Goal: Task Accomplishment & Management: Use online tool/utility

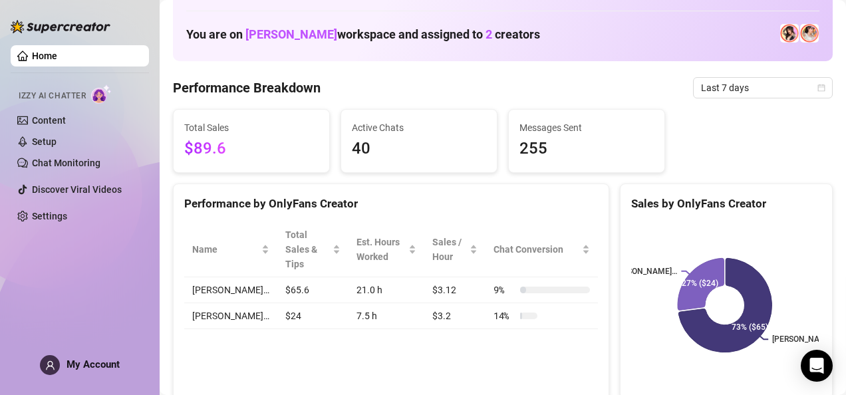
scroll to position [63, 0]
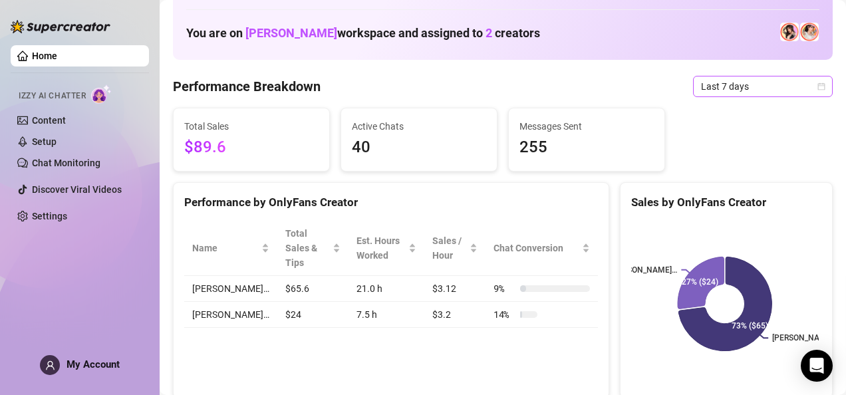
click at [817, 86] on icon "calendar" at bounding box center [821, 86] width 8 height 8
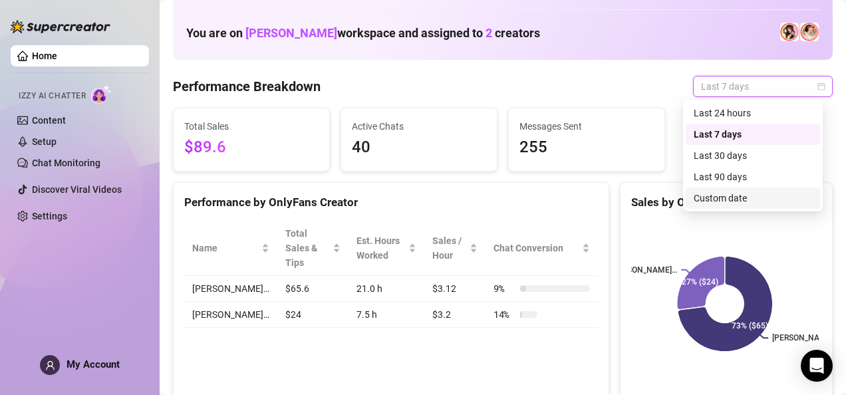
click at [739, 192] on div "Custom date" at bounding box center [753, 198] width 118 height 15
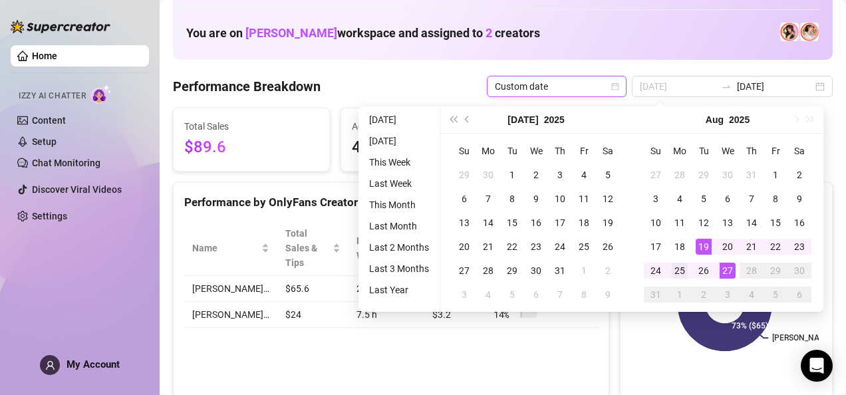
type input "[DATE]"
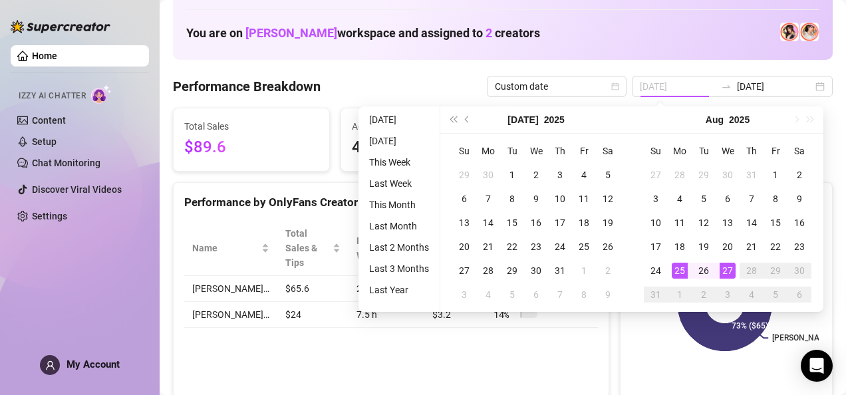
click at [678, 273] on div "25" at bounding box center [680, 271] width 16 height 16
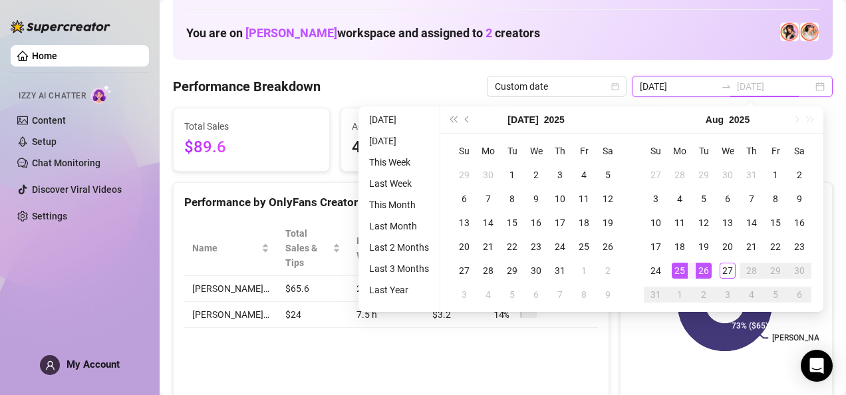
type input "[DATE]"
click at [682, 266] on div "25" at bounding box center [680, 271] width 16 height 16
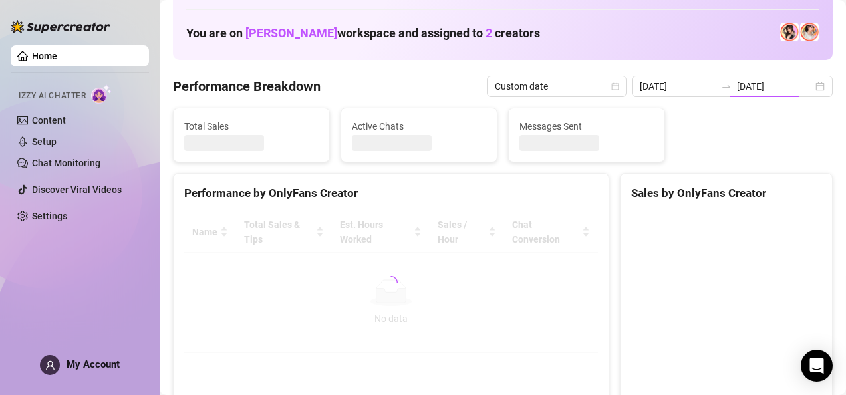
type input "[DATE]"
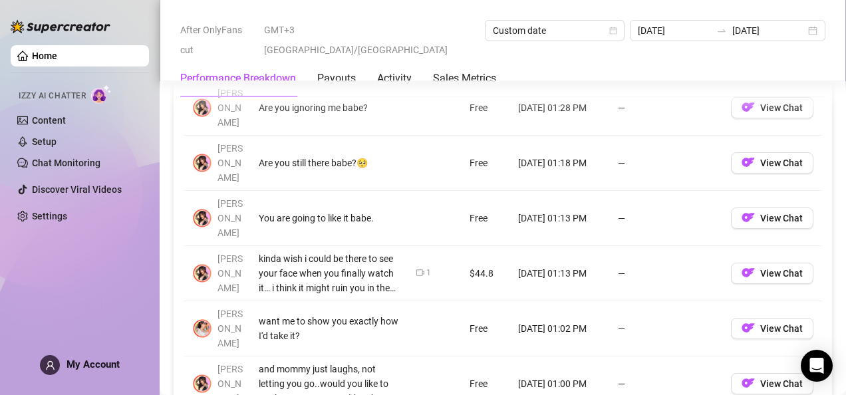
scroll to position [1289, 0]
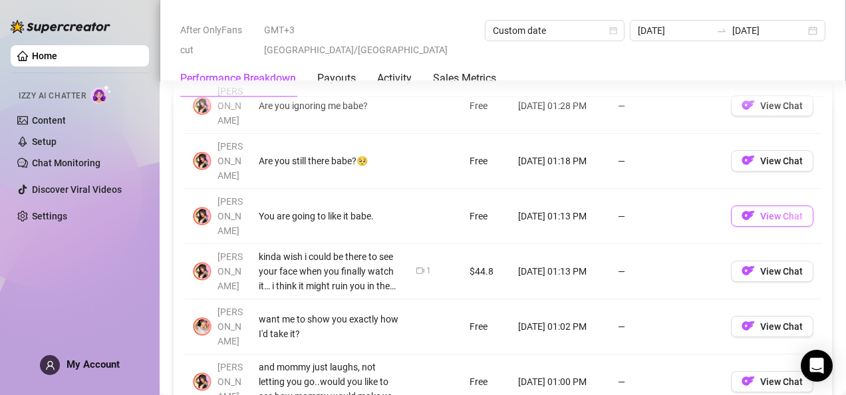
click at [762, 211] on span "View Chat" at bounding box center [781, 216] width 43 height 11
click at [754, 261] on button "View Chat" at bounding box center [772, 271] width 82 height 21
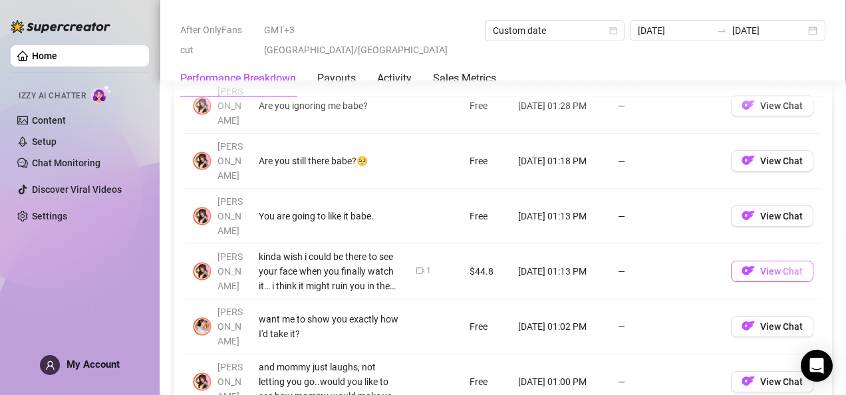
click at [754, 261] on button "View Chat" at bounding box center [772, 271] width 82 height 21
click at [760, 266] on span "View Chat" at bounding box center [781, 271] width 43 height 11
drag, startPoint x: 753, startPoint y: 229, endPoint x: 559, endPoint y: 208, distance: 195.2
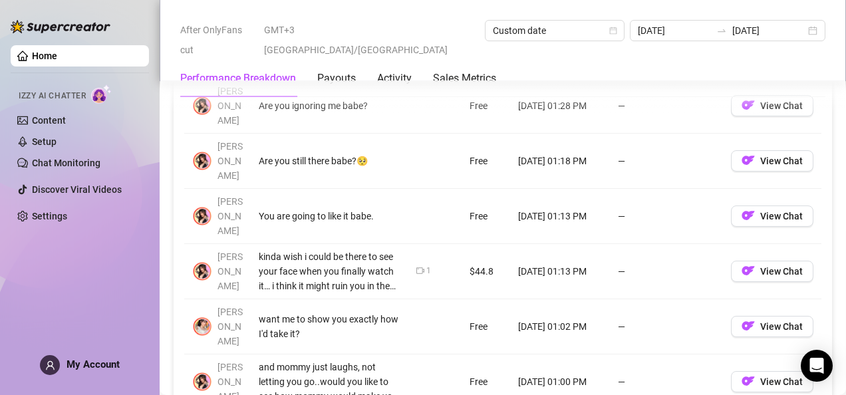
click at [559, 244] on td "[DATE] 01:13 PM" at bounding box center [560, 271] width 100 height 55
click at [785, 266] on span "View Chat" at bounding box center [781, 271] width 43 height 11
click at [767, 261] on button "View Chat" at bounding box center [772, 271] width 82 height 21
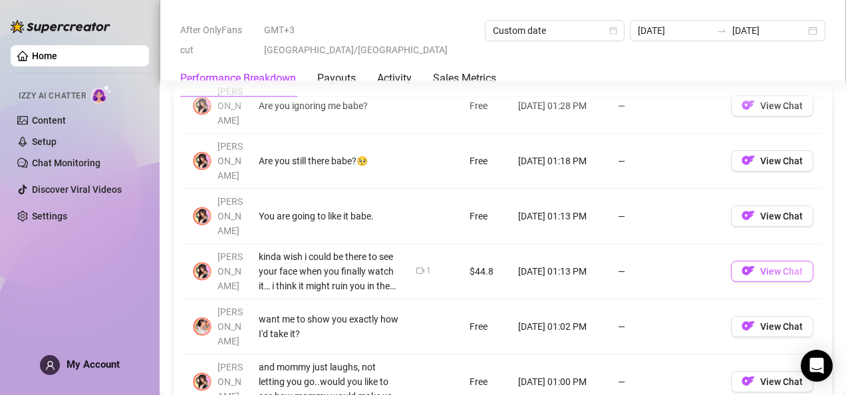
click at [767, 261] on button "View Chat" at bounding box center [772, 271] width 82 height 21
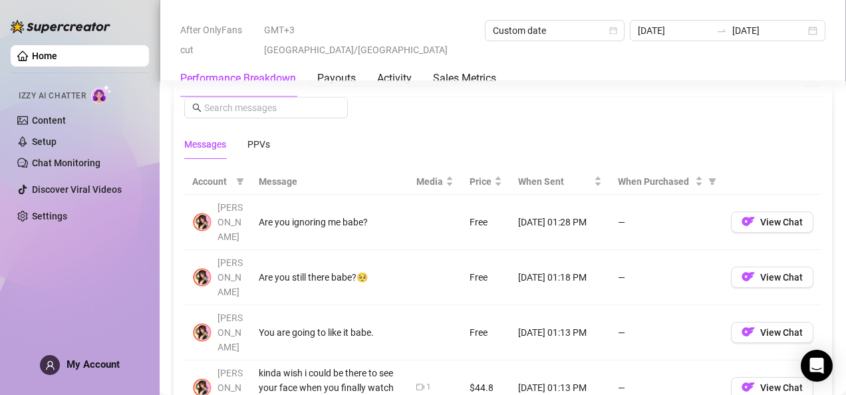
scroll to position [1174, 0]
